Goal: Task Accomplishment & Management: Manage account settings

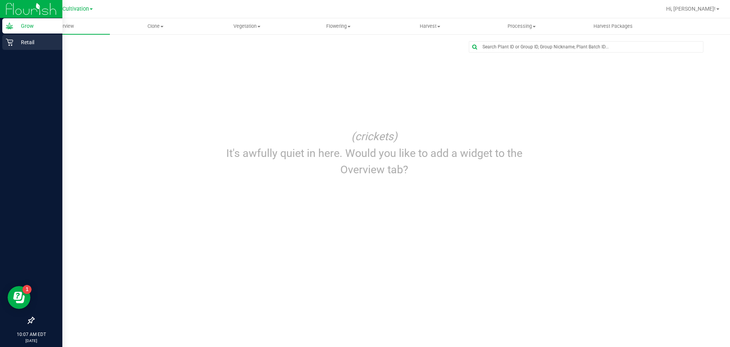
click at [25, 45] on p "Retail" at bounding box center [36, 42] width 46 height 9
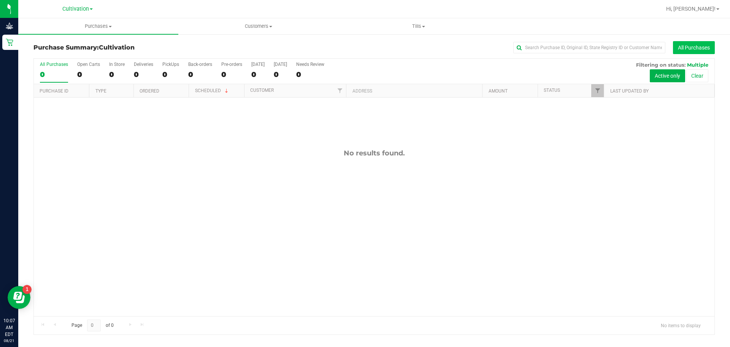
click at [694, 49] on button "All Purchases" at bounding box center [694, 47] width 42 height 13
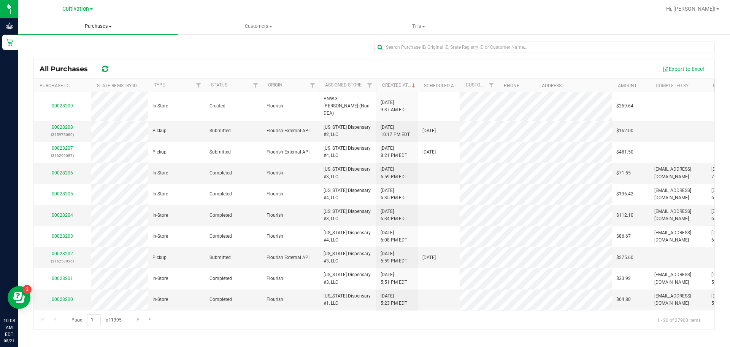
click at [108, 27] on span "Purchases" at bounding box center [98, 26] width 160 height 7
click at [78, 46] on span "Summary of purchases" at bounding box center [57, 46] width 78 height 6
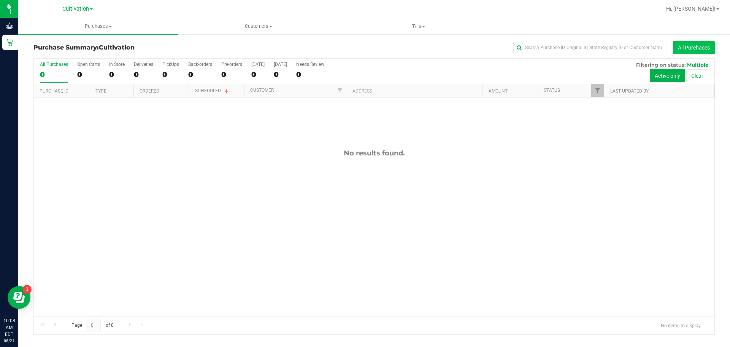
click at [690, 50] on button "All Purchases" at bounding box center [694, 47] width 42 height 13
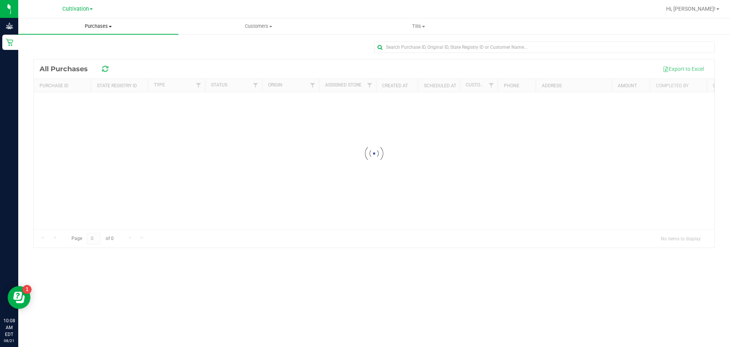
click at [101, 24] on span "Purchases" at bounding box center [98, 26] width 160 height 7
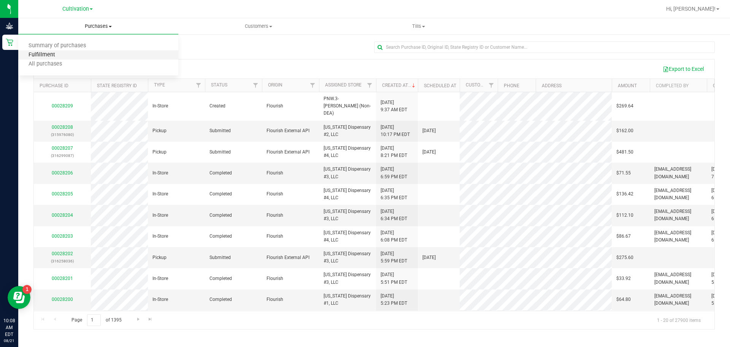
click at [51, 54] on span "Fulfillment" at bounding box center [41, 55] width 47 height 6
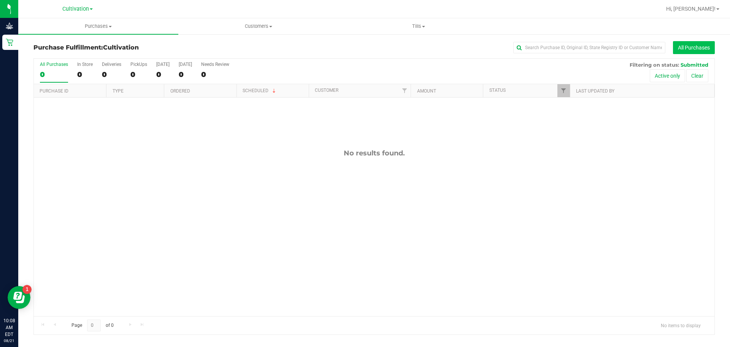
click at [699, 46] on button "All Purchases" at bounding box center [694, 47] width 42 height 13
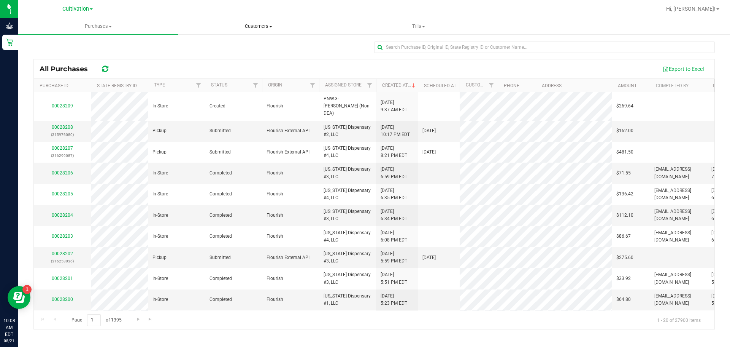
click at [263, 26] on span "Customers" at bounding box center [258, 26] width 159 height 7
click at [420, 23] on span "Tills" at bounding box center [418, 26] width 159 height 7
click at [289, 42] on div at bounding box center [374, 50] width 682 height 18
